Goal: Obtain resource: Download file/media

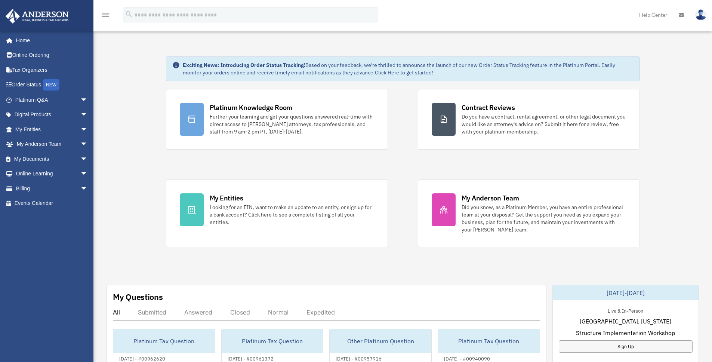
click at [82, 99] on span "arrow_drop_down" at bounding box center [87, 99] width 15 height 15
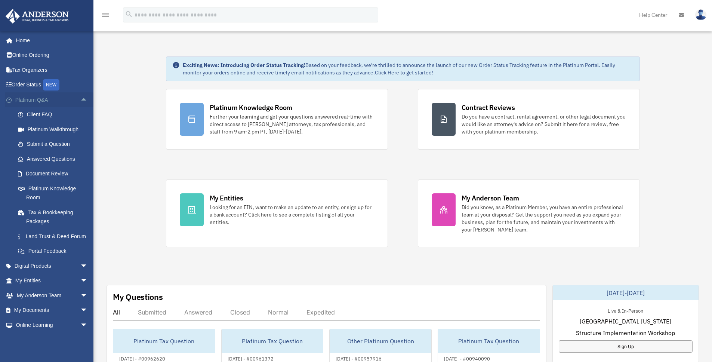
click at [82, 99] on span "arrow_drop_up" at bounding box center [87, 99] width 15 height 15
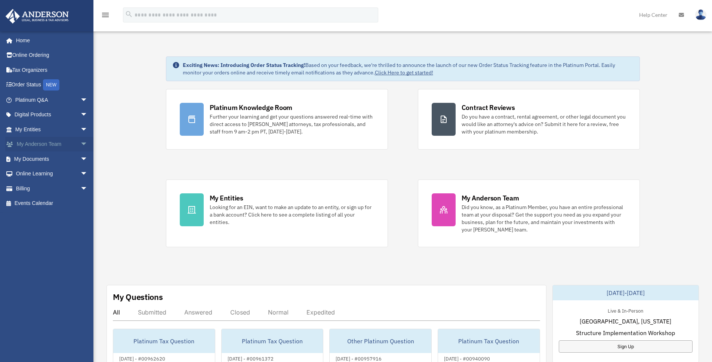
click at [80, 145] on span "arrow_drop_down" at bounding box center [87, 144] width 15 height 15
click at [64, 161] on link "My Anderson Team" at bounding box center [54, 158] width 89 height 15
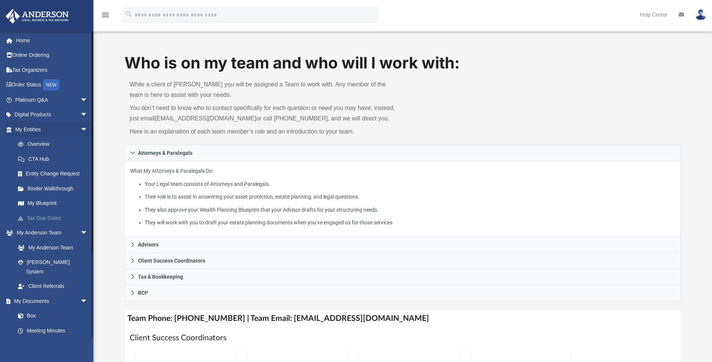
click at [52, 219] on link "Tax Due Dates" at bounding box center [54, 217] width 89 height 15
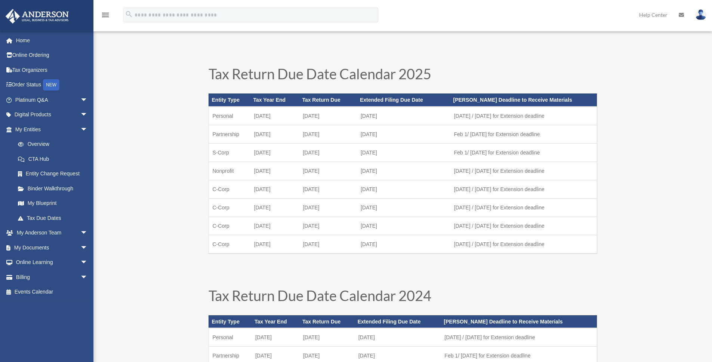
click at [31, 74] on link "Tax Organizers" at bounding box center [52, 69] width 94 height 15
click at [32, 69] on link "Tax Organizers" at bounding box center [52, 69] width 94 height 15
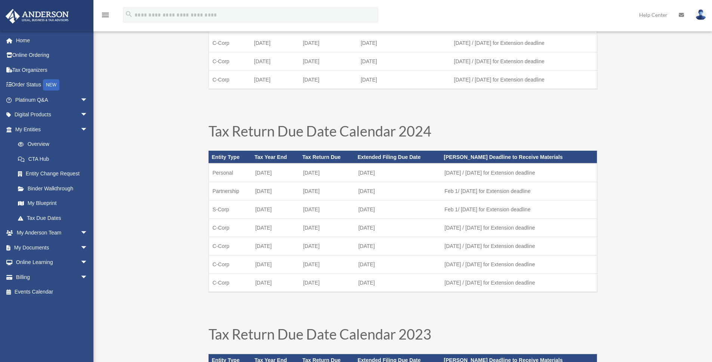
scroll to position [168, 0]
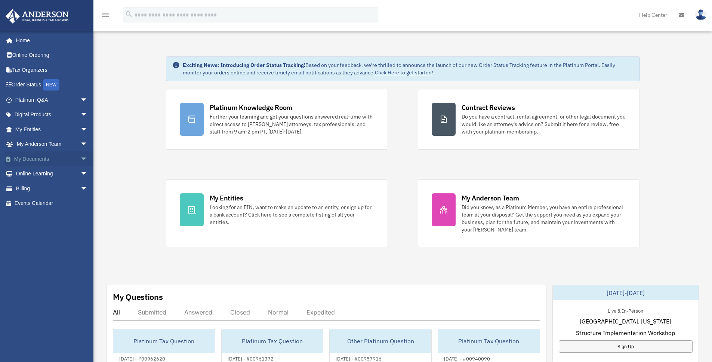
click at [27, 156] on link "My Documents arrow_drop_down" at bounding box center [52, 158] width 94 height 15
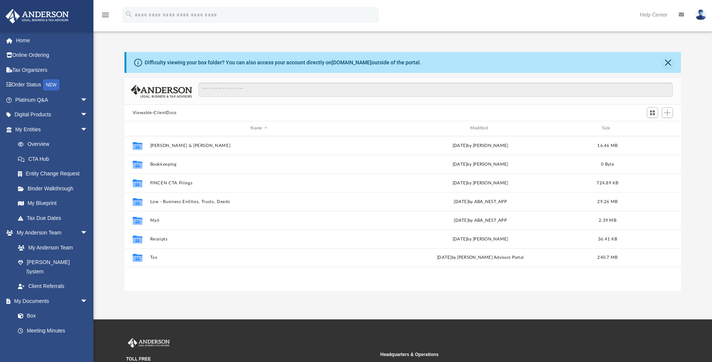
scroll to position [164, 551]
click at [316, 88] on input "Search files and folders" at bounding box center [435, 90] width 474 height 14
paste input "**********"
type input "**********"
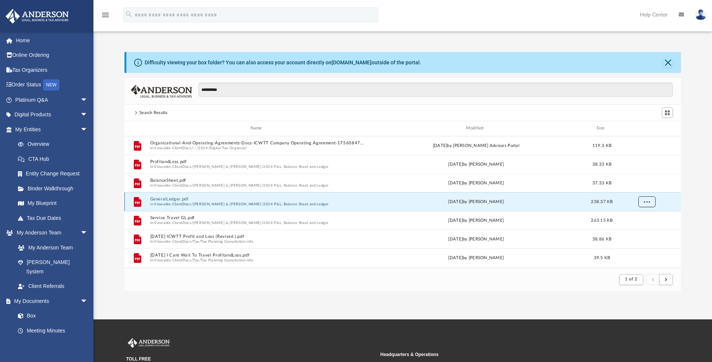
click at [641, 198] on button "More options" at bounding box center [646, 201] width 17 height 11
click at [633, 230] on li "Download" at bounding box center [640, 229] width 22 height 8
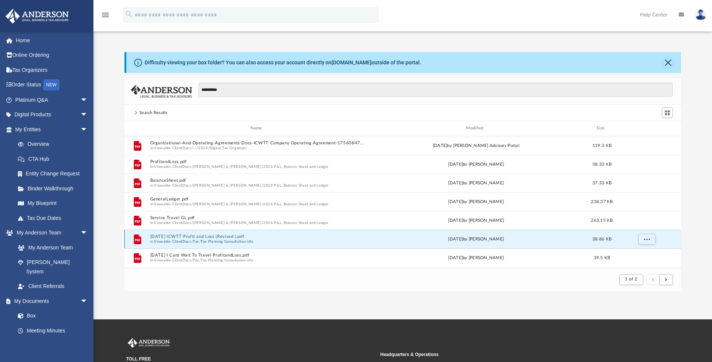
click at [186, 236] on button "10-3-24 ICWTT Profit and Loss (Revised ).pdf" at bounding box center [257, 236] width 215 height 5
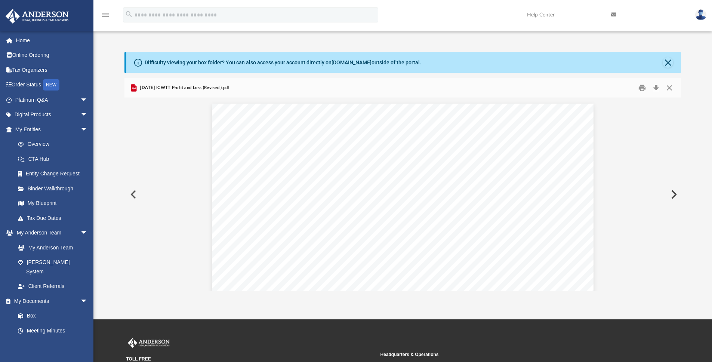
click at [130, 192] on button "Preview" at bounding box center [132, 194] width 16 height 21
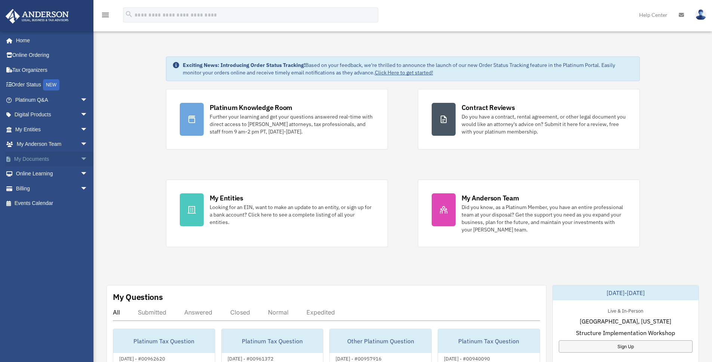
click at [40, 158] on link "My Documents arrow_drop_down" at bounding box center [52, 158] width 94 height 15
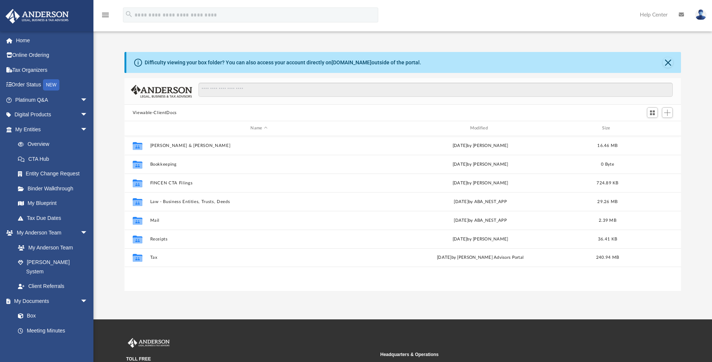
scroll to position [164, 551]
click at [306, 41] on div "Difficulty viewing your box folder? You can also access your account directly o…" at bounding box center [402, 163] width 618 height 254
click at [242, 87] on input "Search files and folders" at bounding box center [435, 90] width 474 height 14
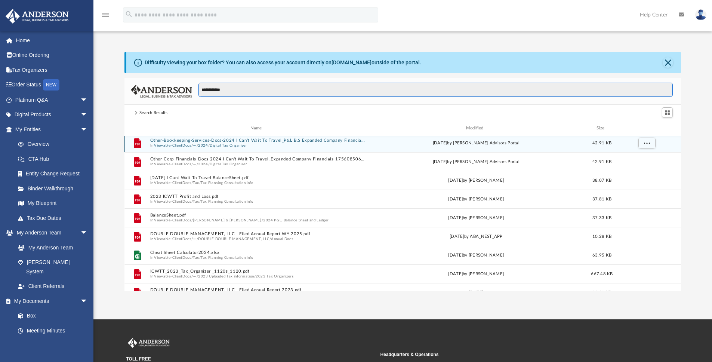
scroll to position [0, 0]
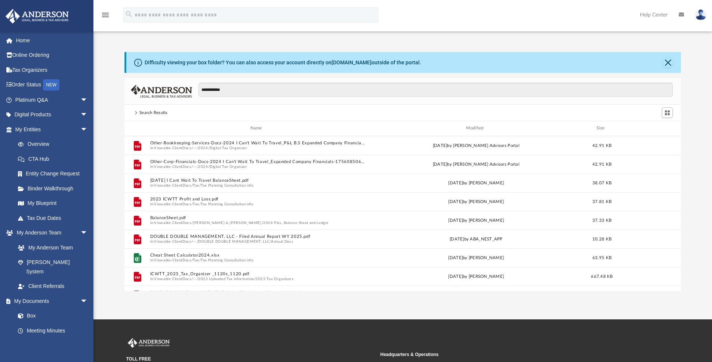
click at [478, 128] on div "Modified" at bounding box center [475, 128] width 215 height 7
click at [343, 87] on input "**********" at bounding box center [435, 90] width 474 height 14
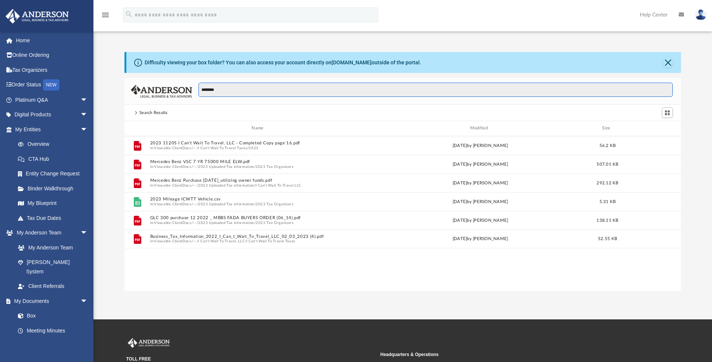
click at [333, 87] on input "********" at bounding box center [435, 90] width 474 height 14
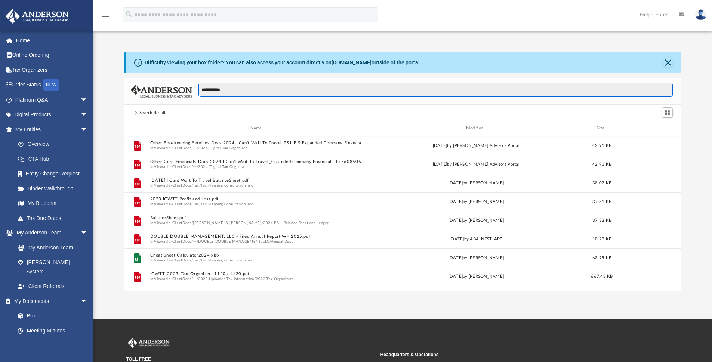
click at [213, 90] on input "**********" at bounding box center [435, 90] width 474 height 14
type input "**********"
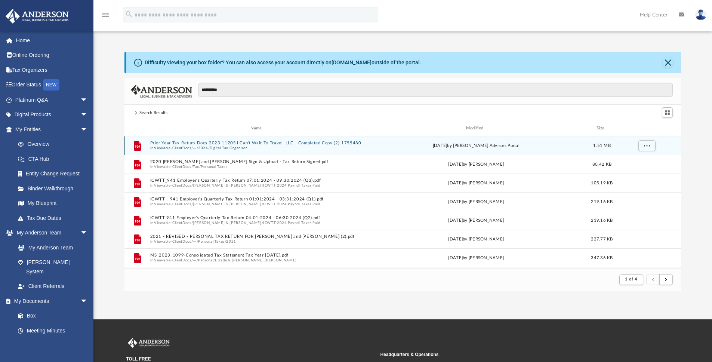
click at [202, 148] on button "2024" at bounding box center [203, 147] width 10 height 5
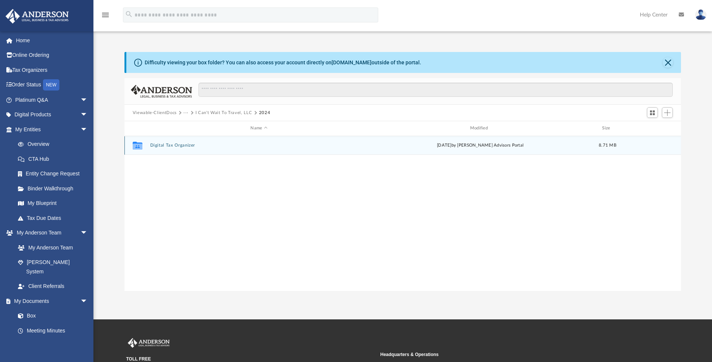
scroll to position [164, 551]
click at [223, 112] on button "I Can't Wait To Travel, LLC" at bounding box center [223, 112] width 57 height 7
click at [188, 114] on button "Tax" at bounding box center [186, 112] width 7 height 7
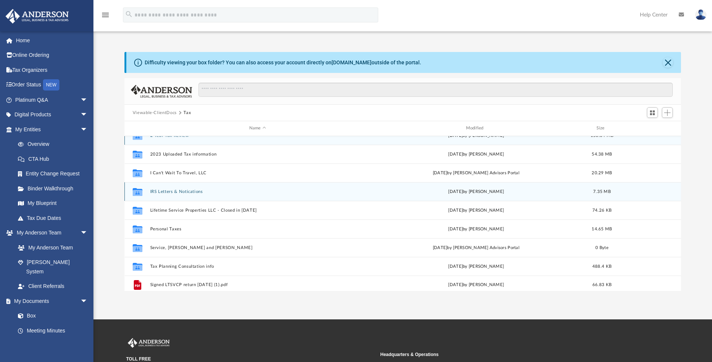
scroll to position [13, 0]
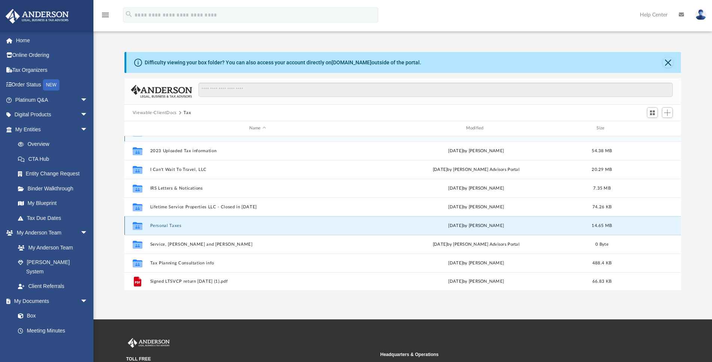
click at [183, 225] on button "Personal Taxes" at bounding box center [257, 225] width 215 height 5
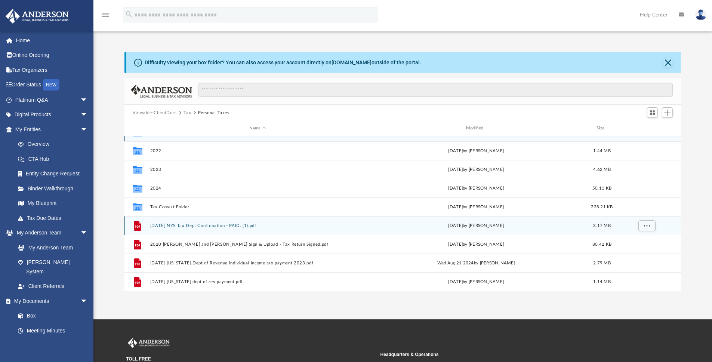
scroll to position [0, 0]
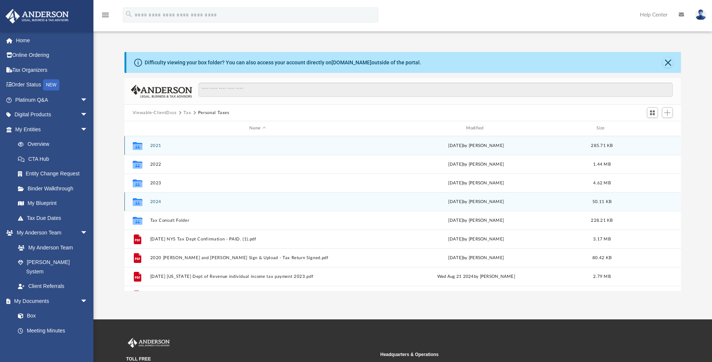
click at [160, 200] on button "2024" at bounding box center [257, 201] width 215 height 5
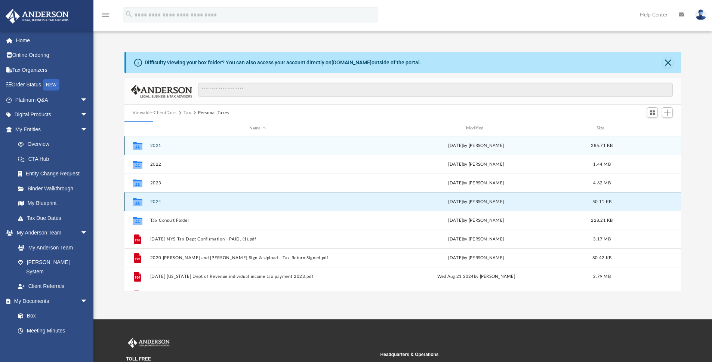
click at [160, 200] on button "2024" at bounding box center [257, 201] width 215 height 5
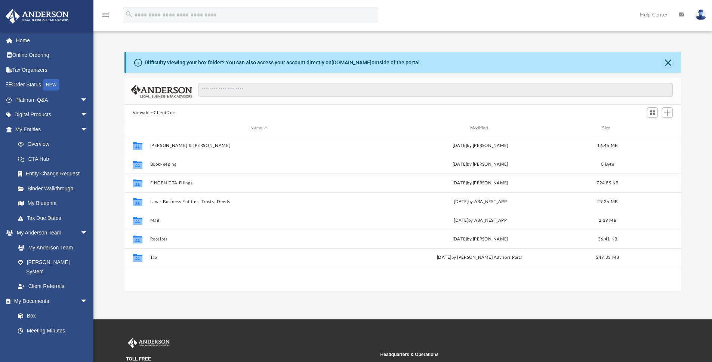
scroll to position [164, 551]
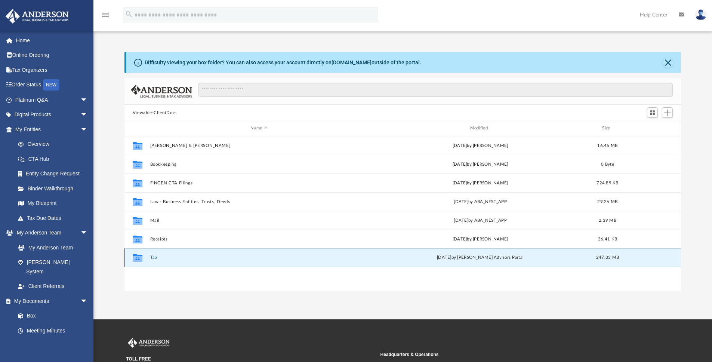
click at [151, 258] on button "Tax" at bounding box center [259, 257] width 218 height 5
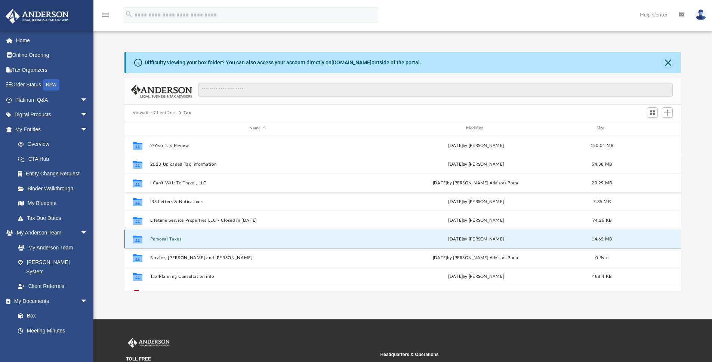
click at [171, 241] on button "Personal Taxes" at bounding box center [257, 238] width 215 height 5
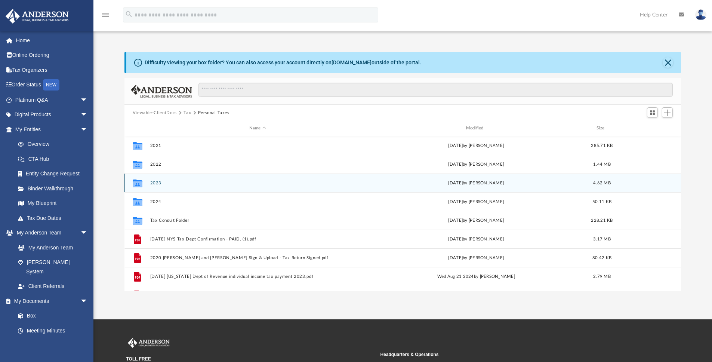
click at [162, 182] on button "2023" at bounding box center [257, 182] width 215 height 5
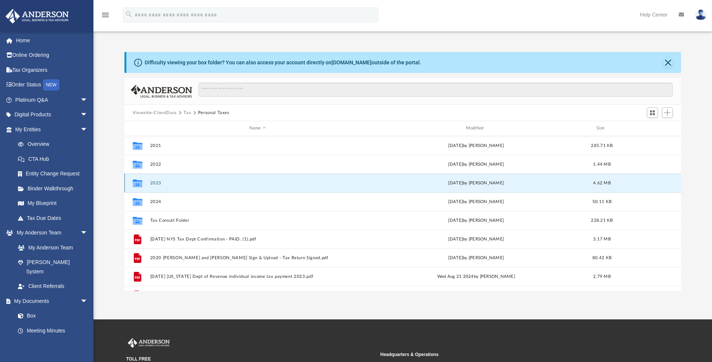
click at [162, 182] on button "2023" at bounding box center [257, 182] width 215 height 5
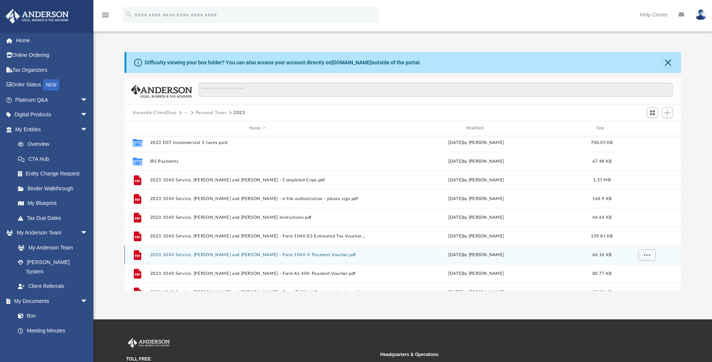
scroll to position [0, 0]
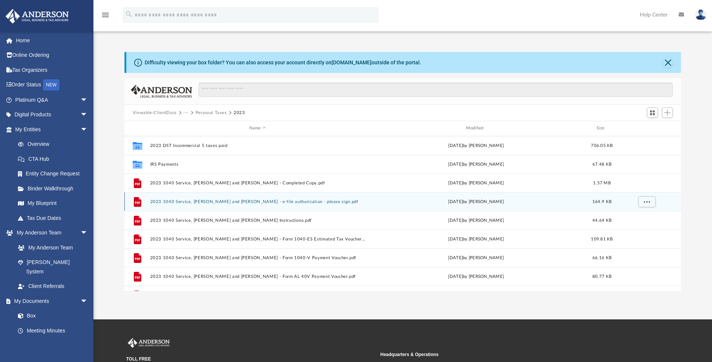
click at [200, 201] on button "2023 1040 Service, [PERSON_NAME] and [PERSON_NAME] - e-file authorization - ple…" at bounding box center [257, 201] width 215 height 5
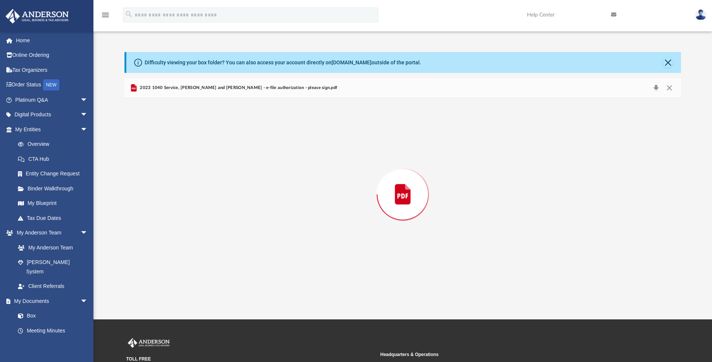
click at [200, 201] on div "Preview" at bounding box center [402, 194] width 557 height 193
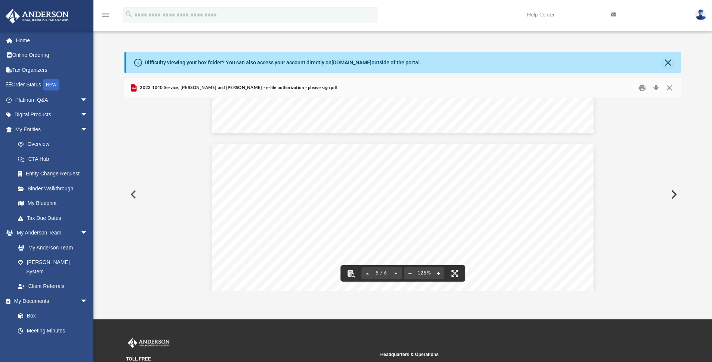
scroll to position [1477, 0]
click at [668, 65] on button "Close" at bounding box center [667, 62] width 10 height 10
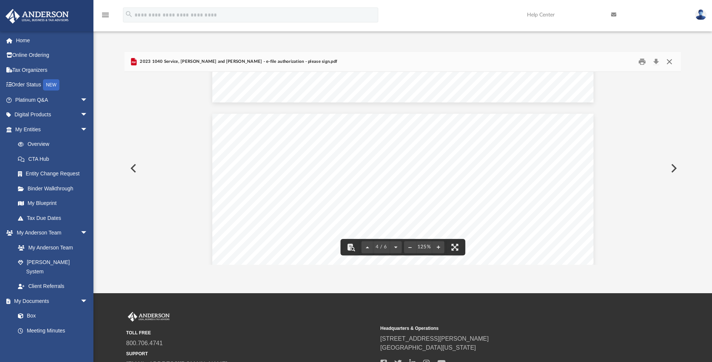
click at [671, 61] on button "Close" at bounding box center [668, 62] width 13 height 12
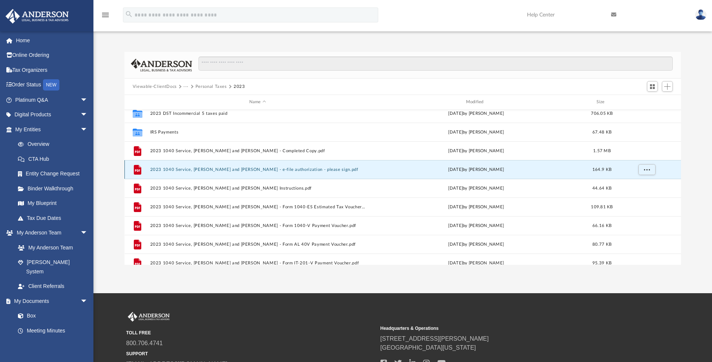
scroll to position [6, 0]
click at [211, 87] on button "Personal Taxes" at bounding box center [210, 86] width 31 height 7
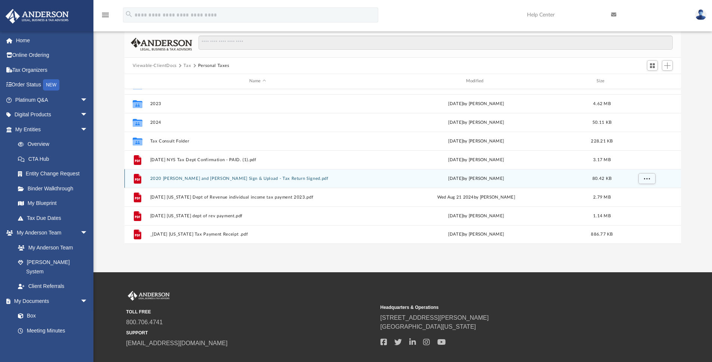
scroll to position [40, 0]
